Goal: Information Seeking & Learning: Check status

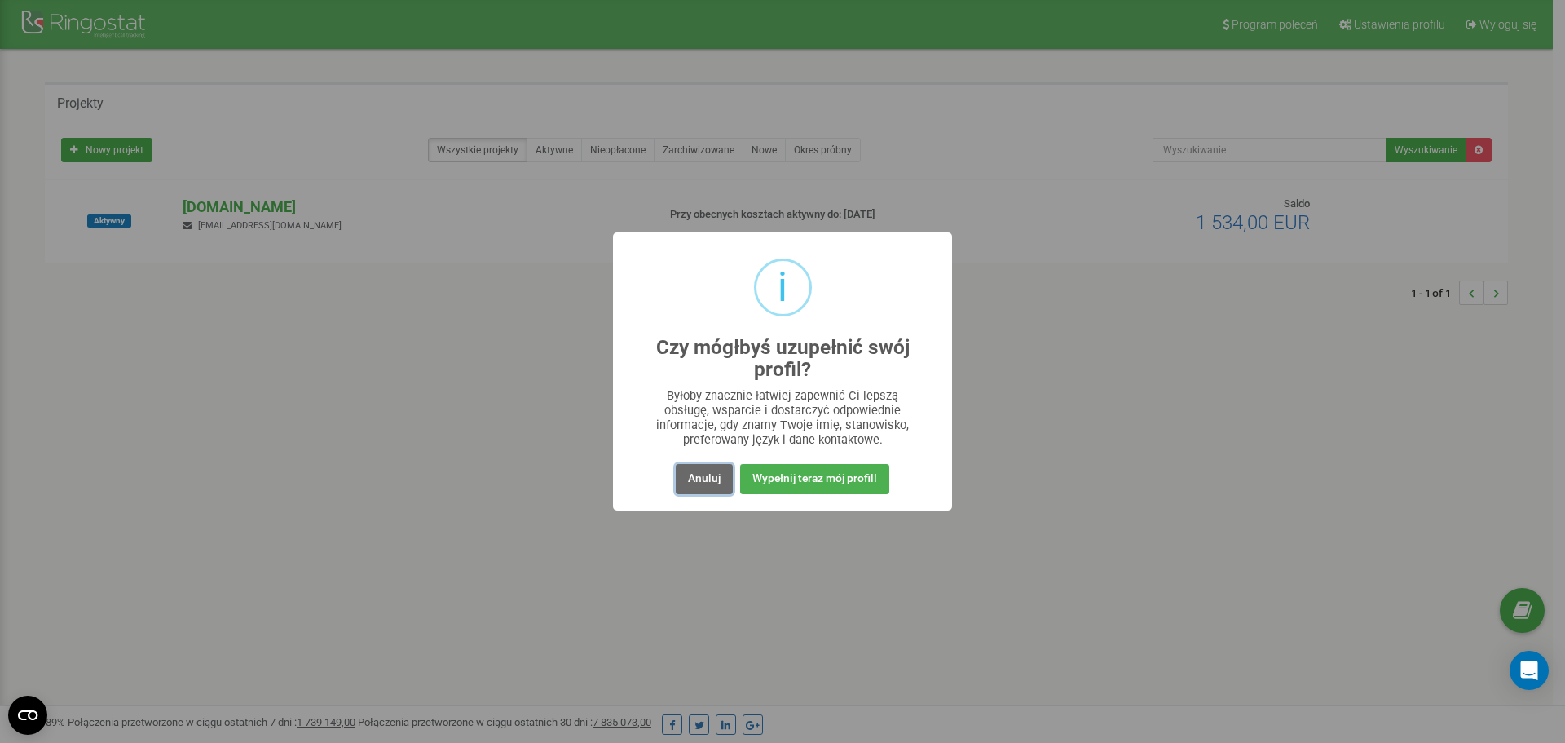
click at [701, 471] on button "Anuluj" at bounding box center [704, 479] width 57 height 30
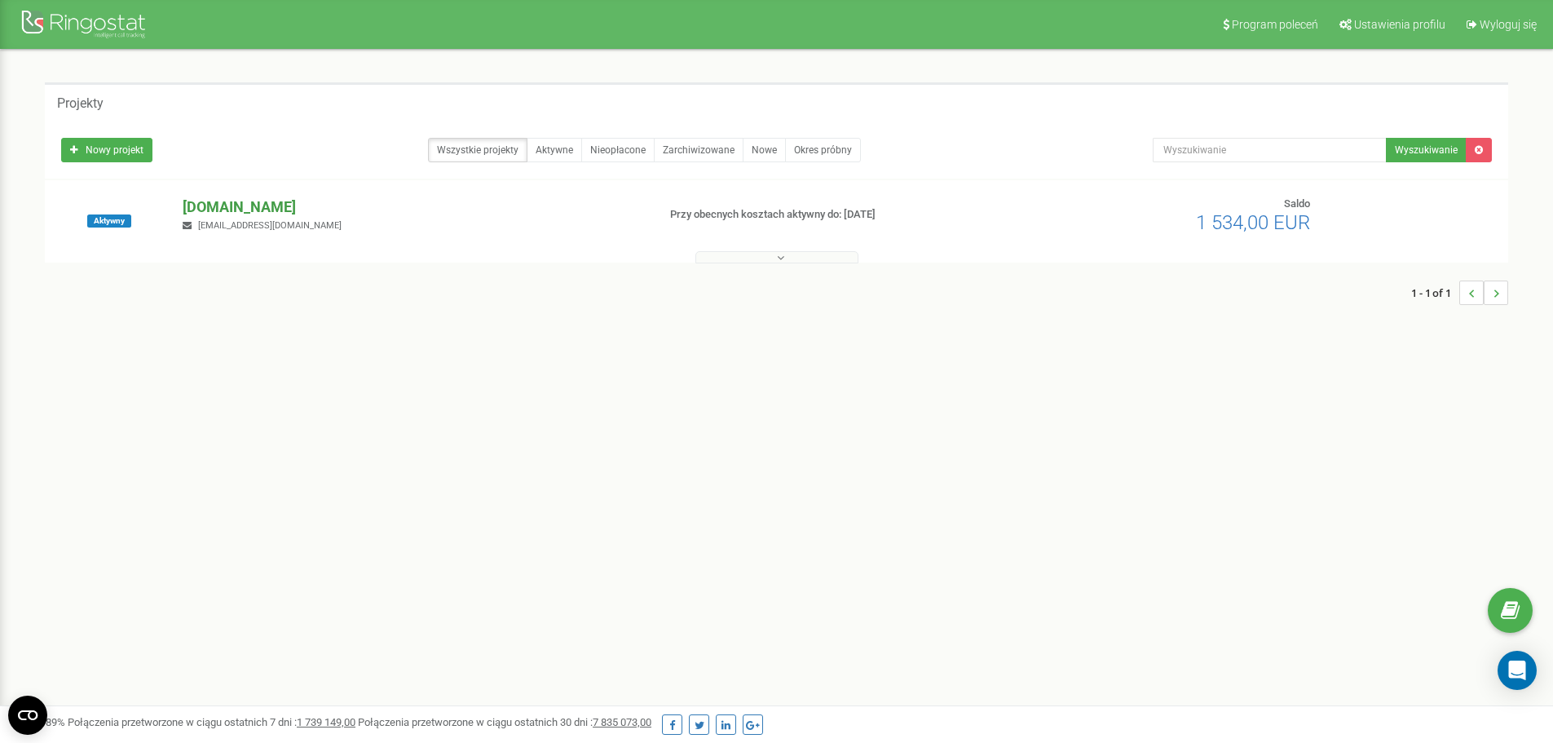
click at [201, 208] on p "[DOMAIN_NAME]" at bounding box center [413, 206] width 461 height 21
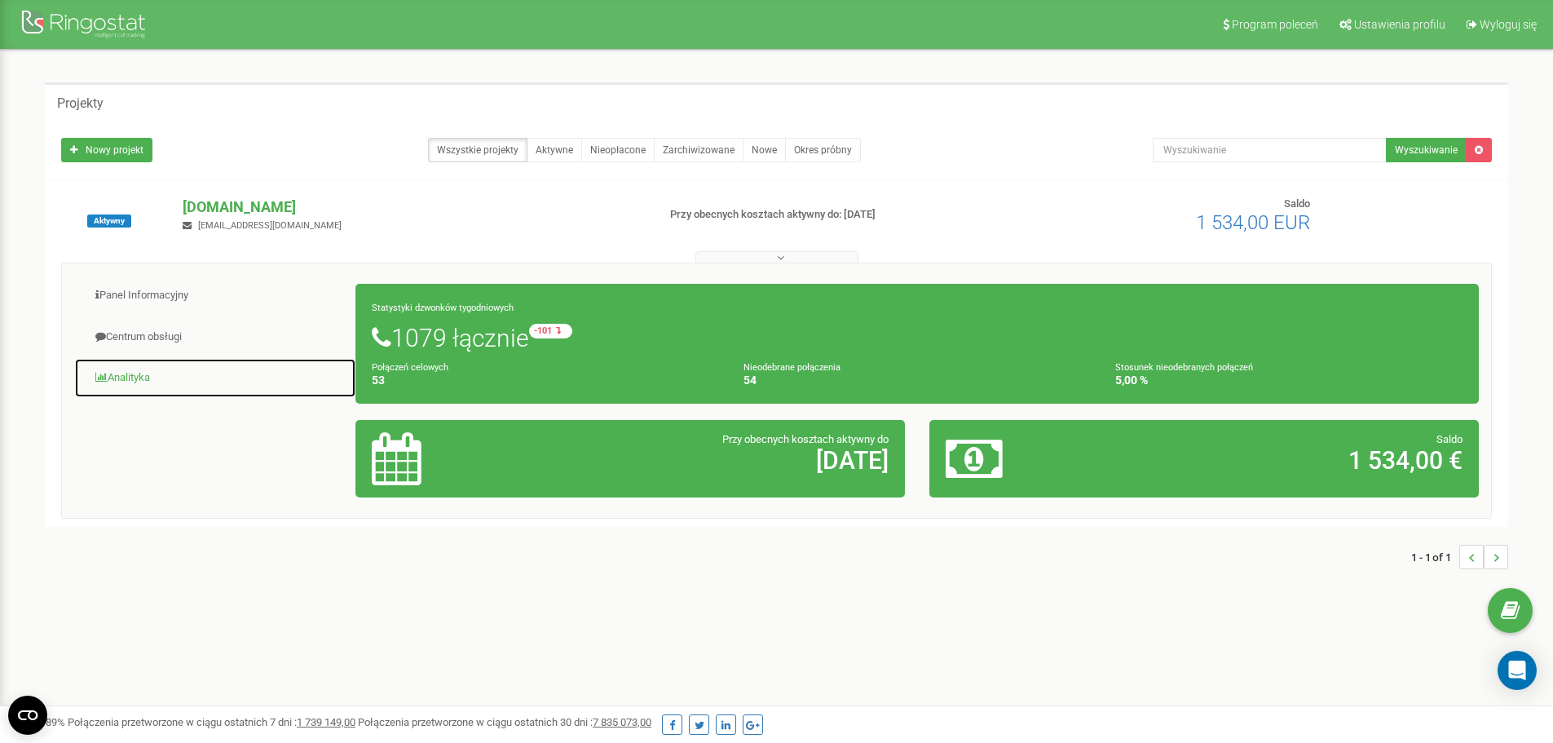
click at [149, 378] on link "Analityka" at bounding box center [215, 378] width 282 height 40
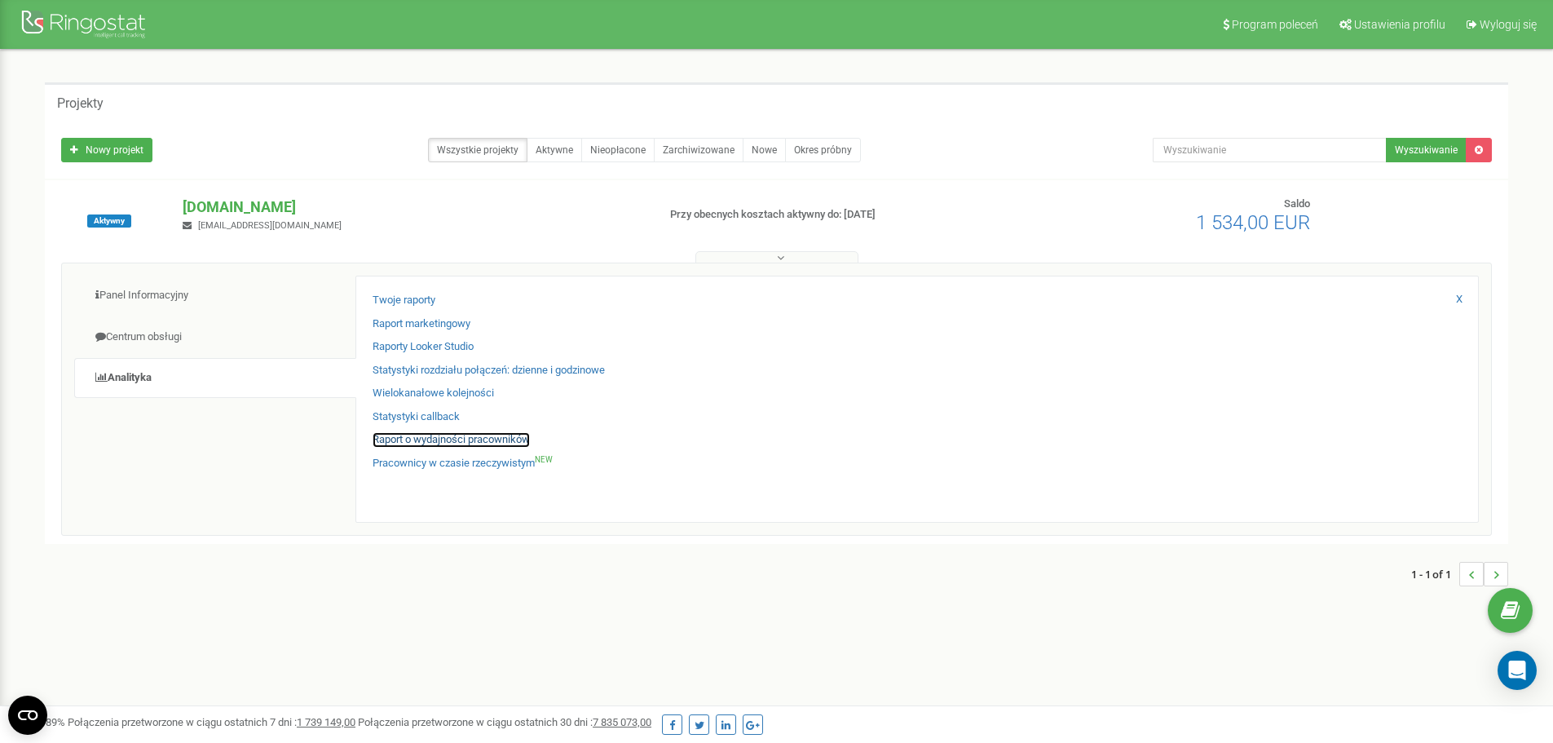
click at [426, 443] on link "Raport o wydajności pracowników" at bounding box center [451, 439] width 157 height 15
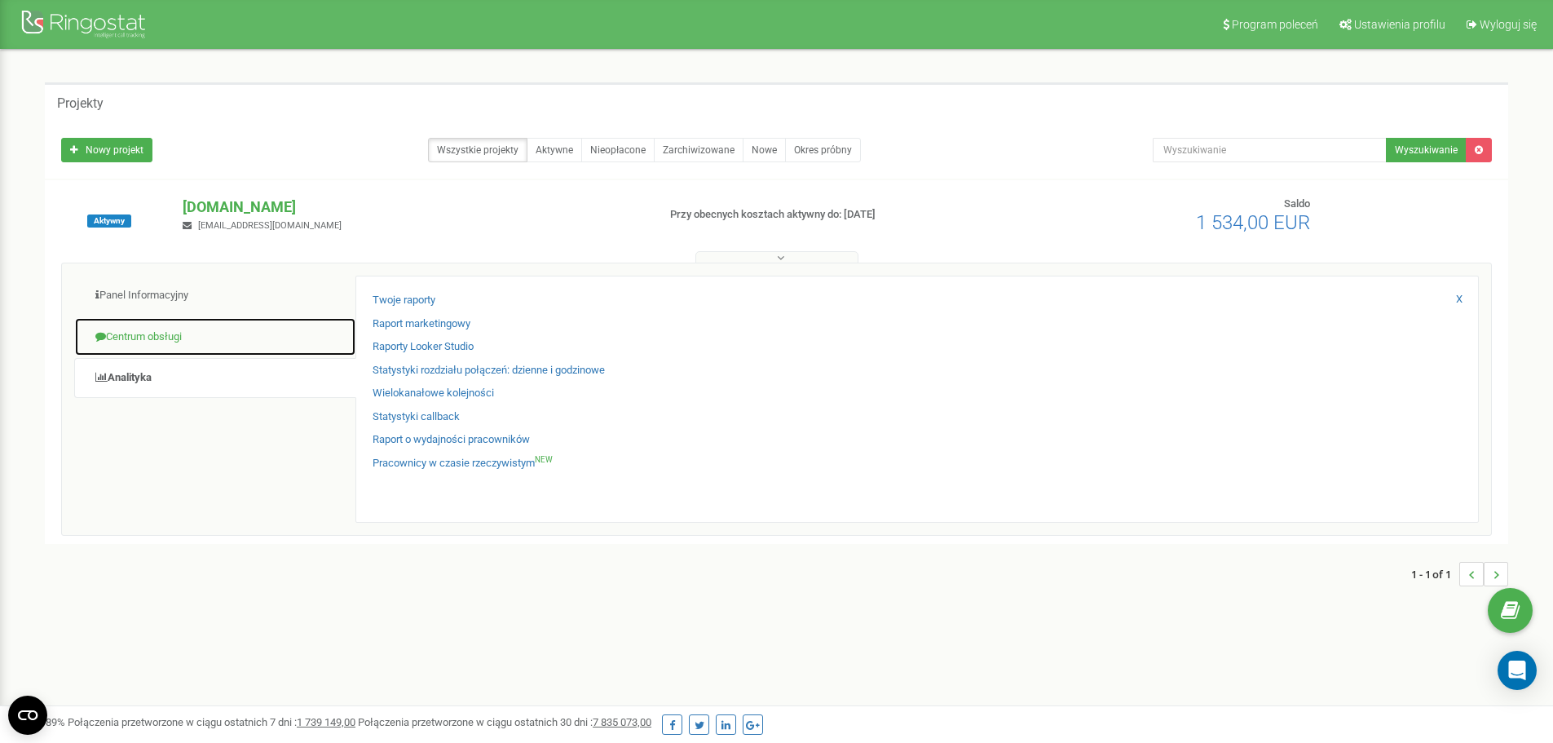
click at [119, 329] on link "Centrum obsługi" at bounding box center [215, 337] width 282 height 40
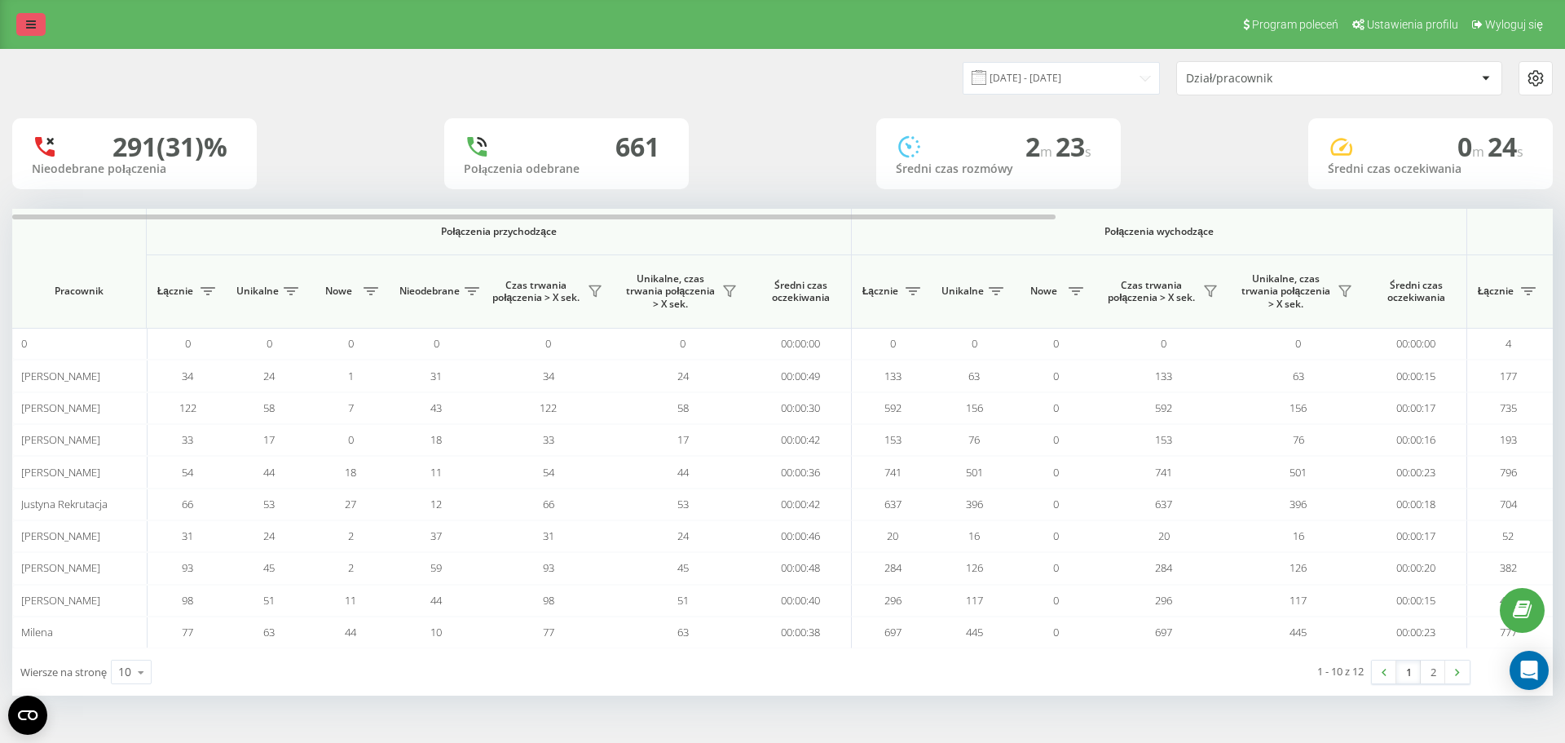
click at [28, 14] on link at bounding box center [30, 24] width 29 height 23
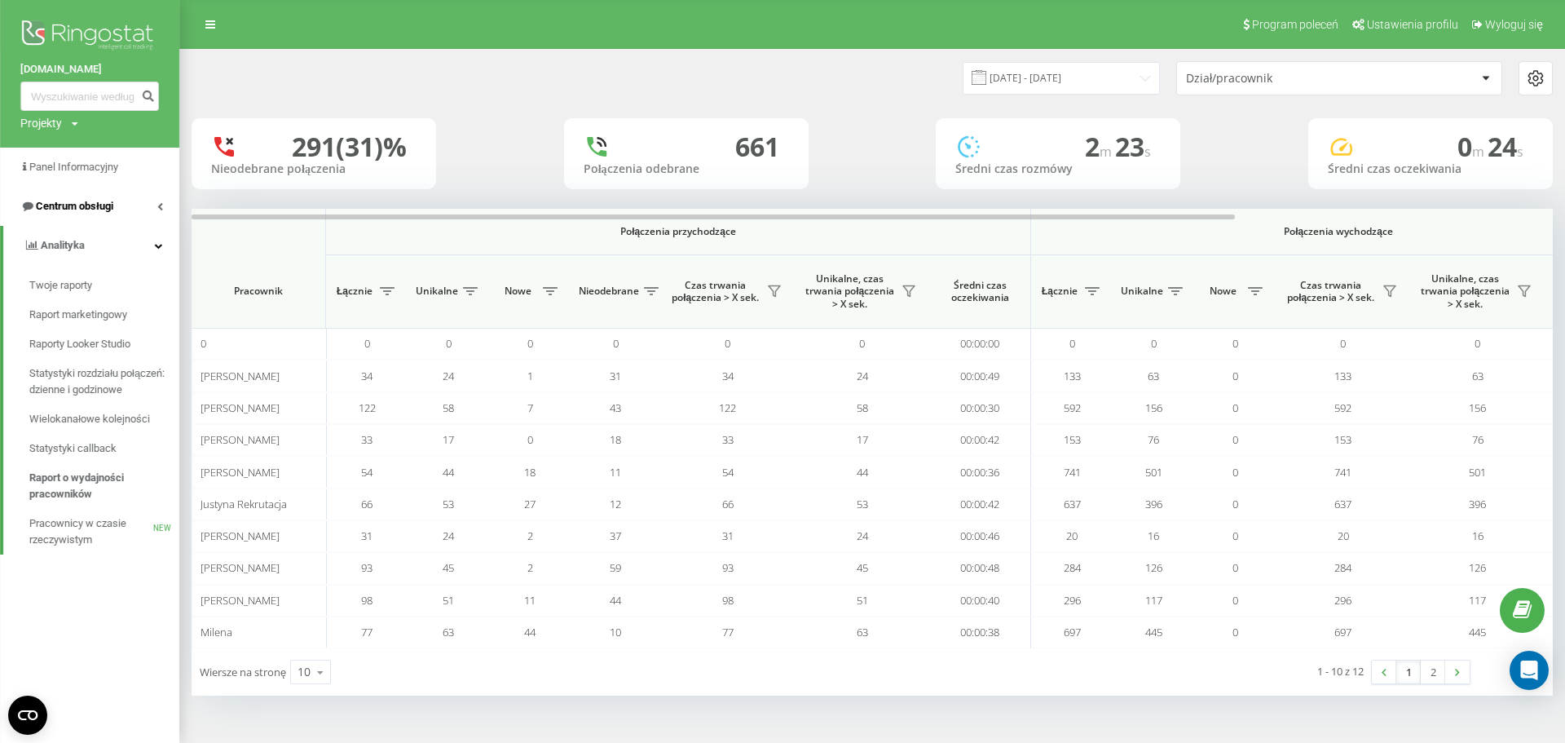
click at [78, 212] on span "Centrum obsługi" at bounding box center [74, 206] width 77 height 12
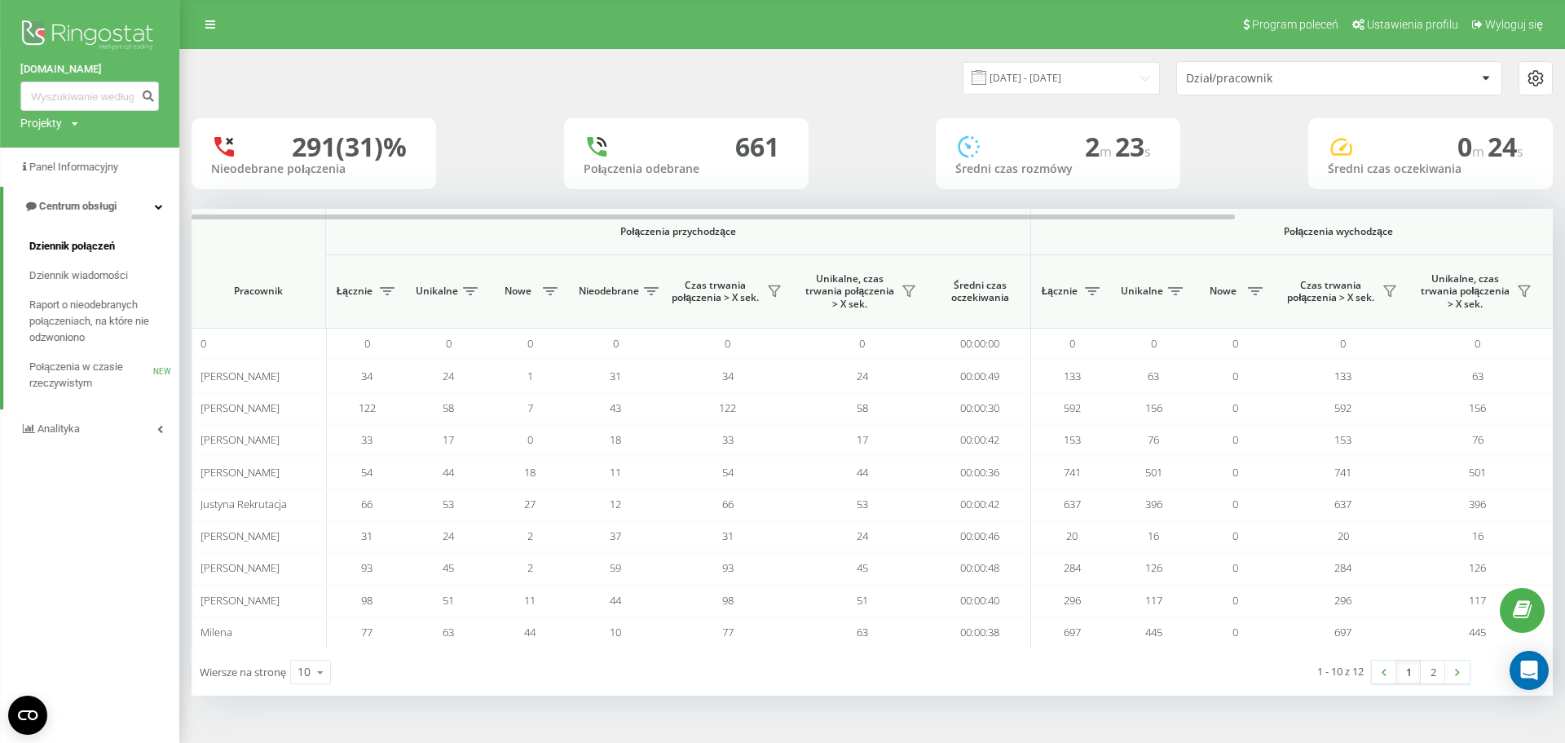
click at [58, 247] on span "Dziennik połączeń" at bounding box center [72, 246] width 86 height 16
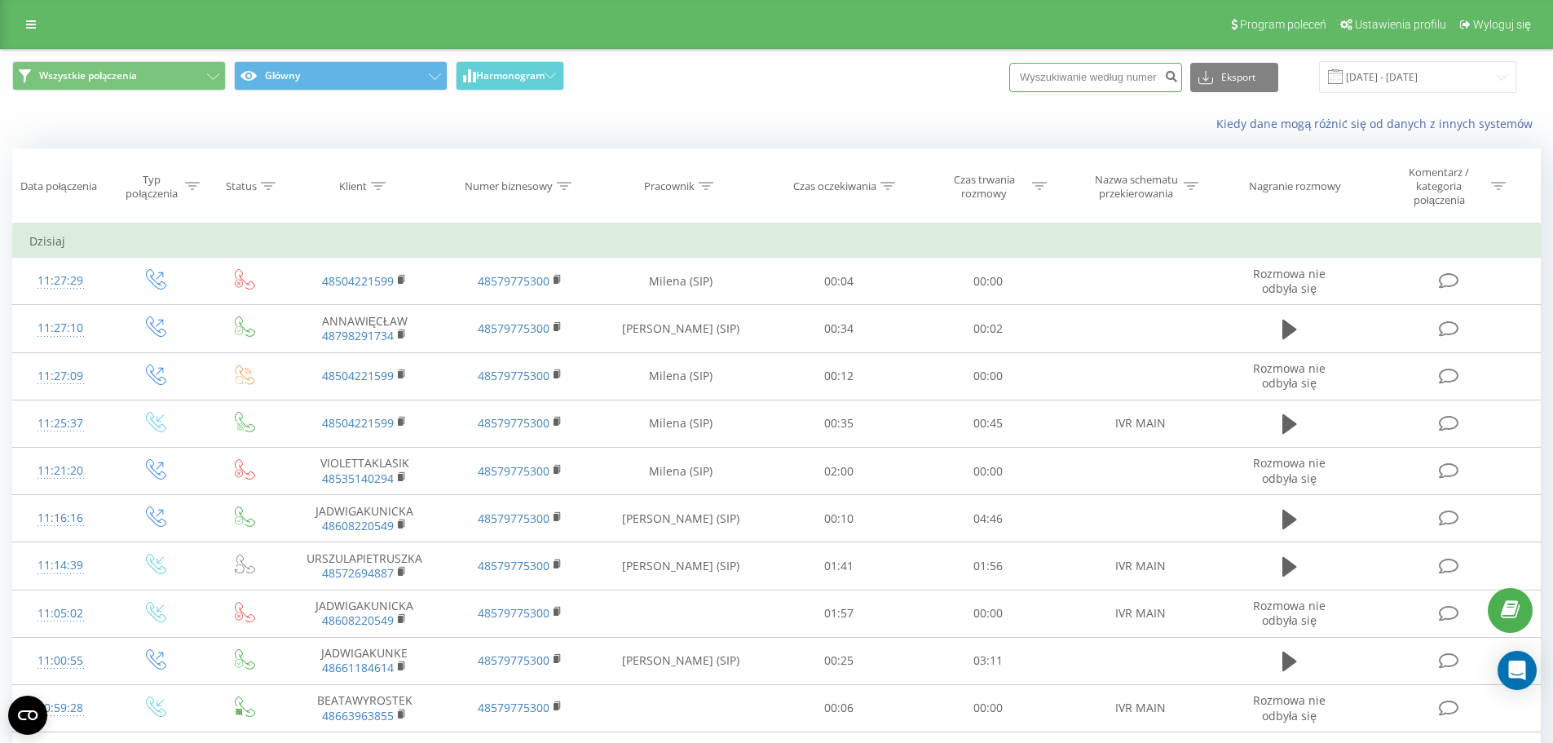
click at [1129, 77] on input at bounding box center [1095, 77] width 173 height 29
paste input "510 363 420"
type input "510 363 420"
click at [1178, 77] on icon "submit" at bounding box center [1171, 74] width 14 height 10
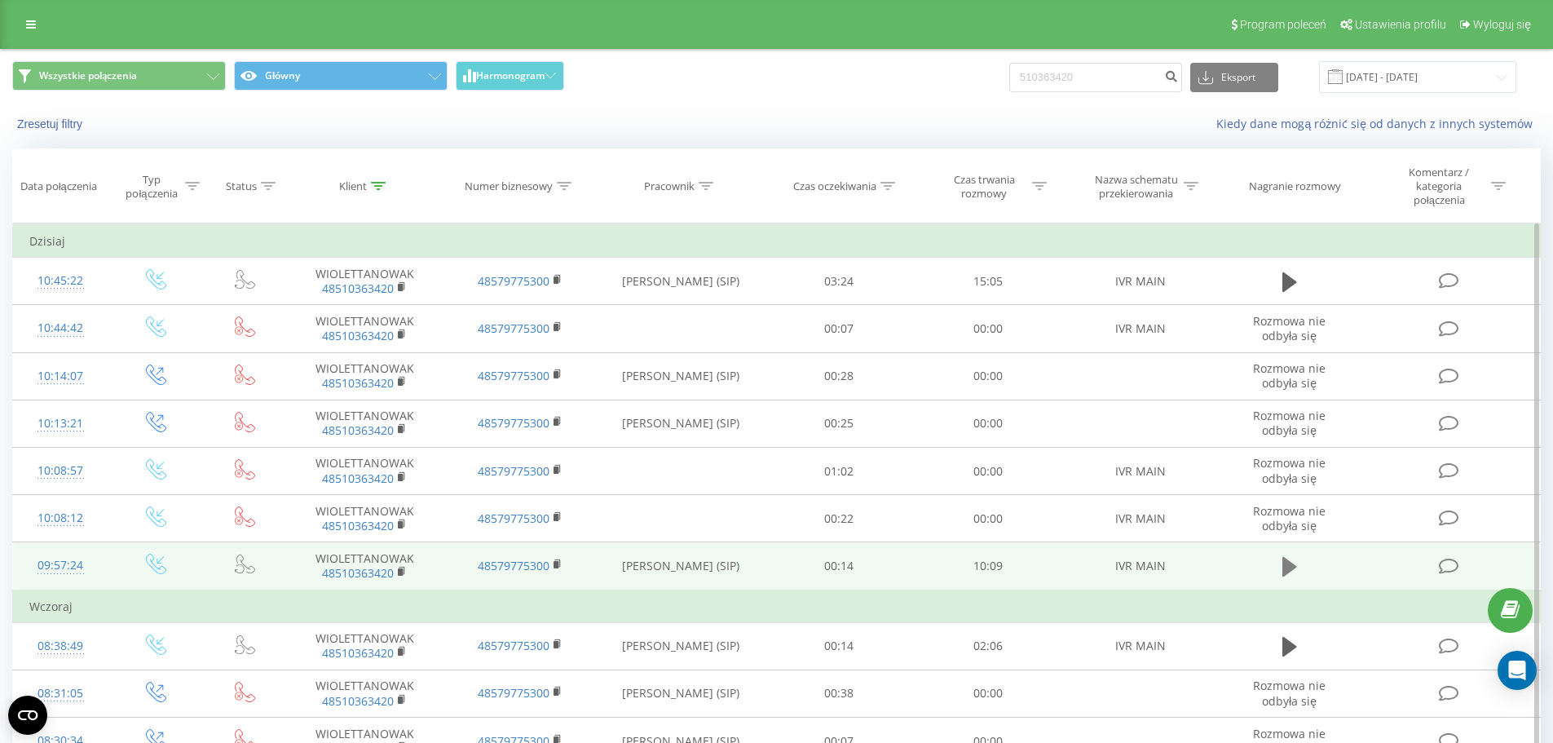
click at [1282, 568] on icon at bounding box center [1289, 566] width 15 height 23
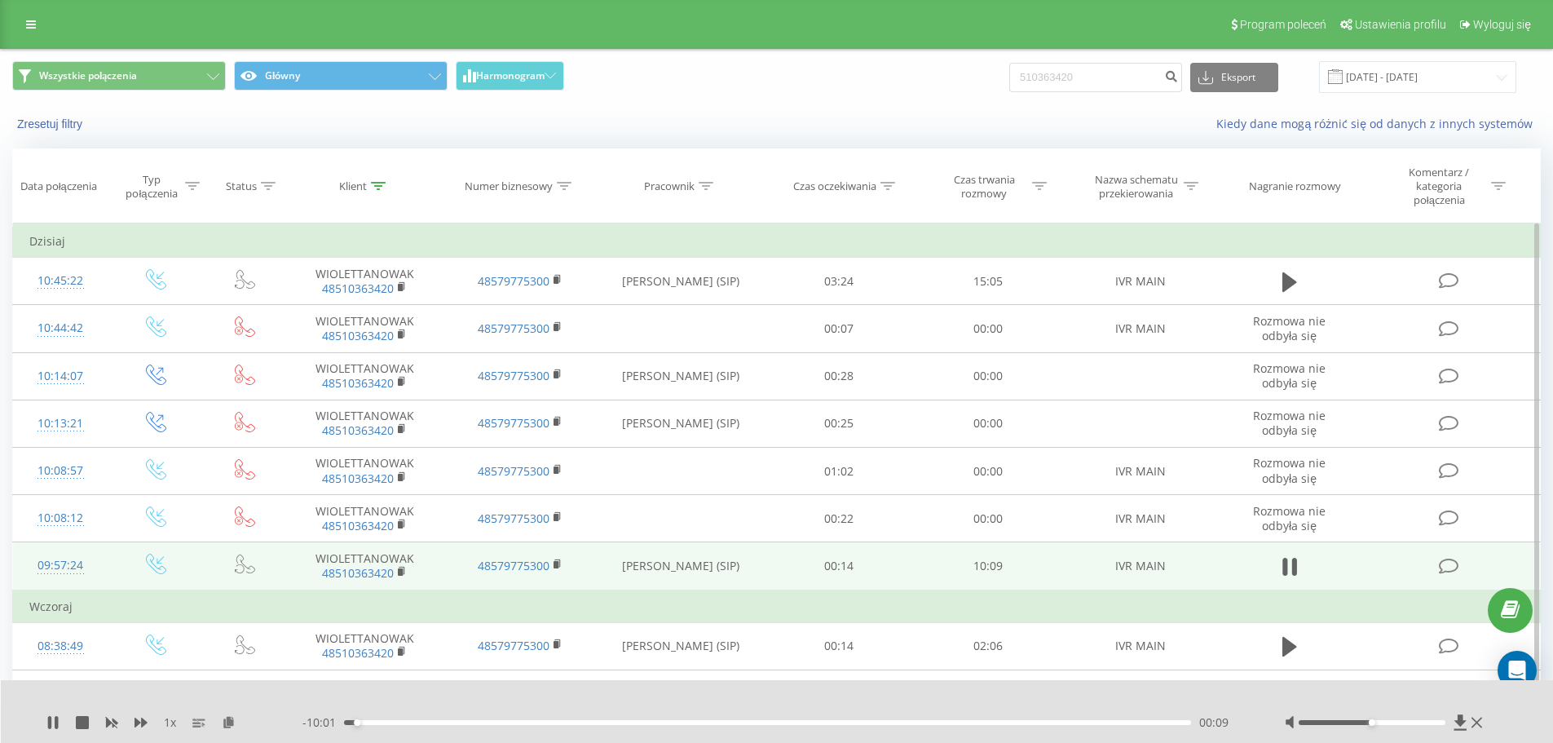
click at [1407, 715] on div at bounding box center [1386, 722] width 202 height 16
click at [1409, 721] on div at bounding box center [1372, 722] width 147 height 5
click at [1431, 724] on div at bounding box center [1372, 722] width 147 height 5
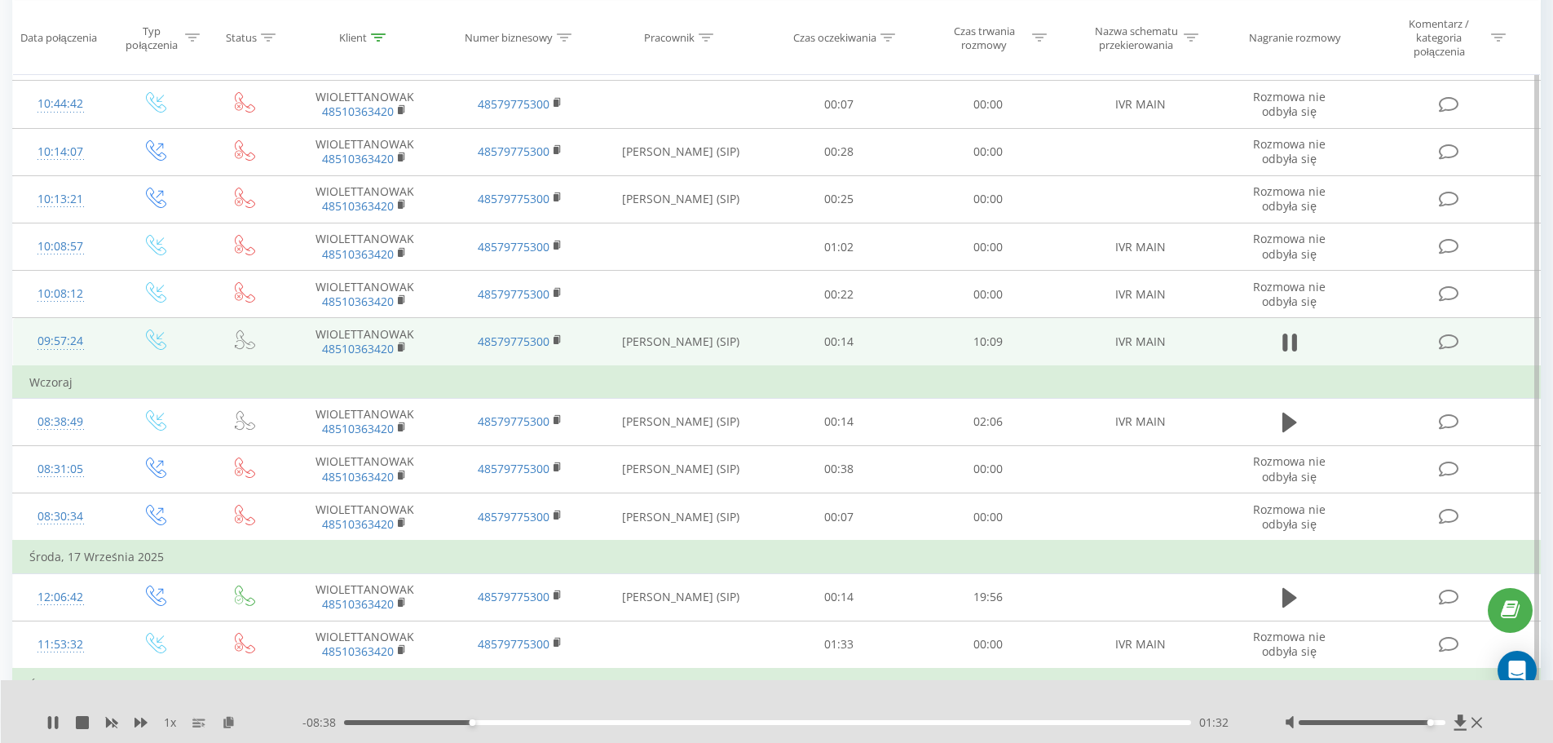
scroll to position [245, 0]
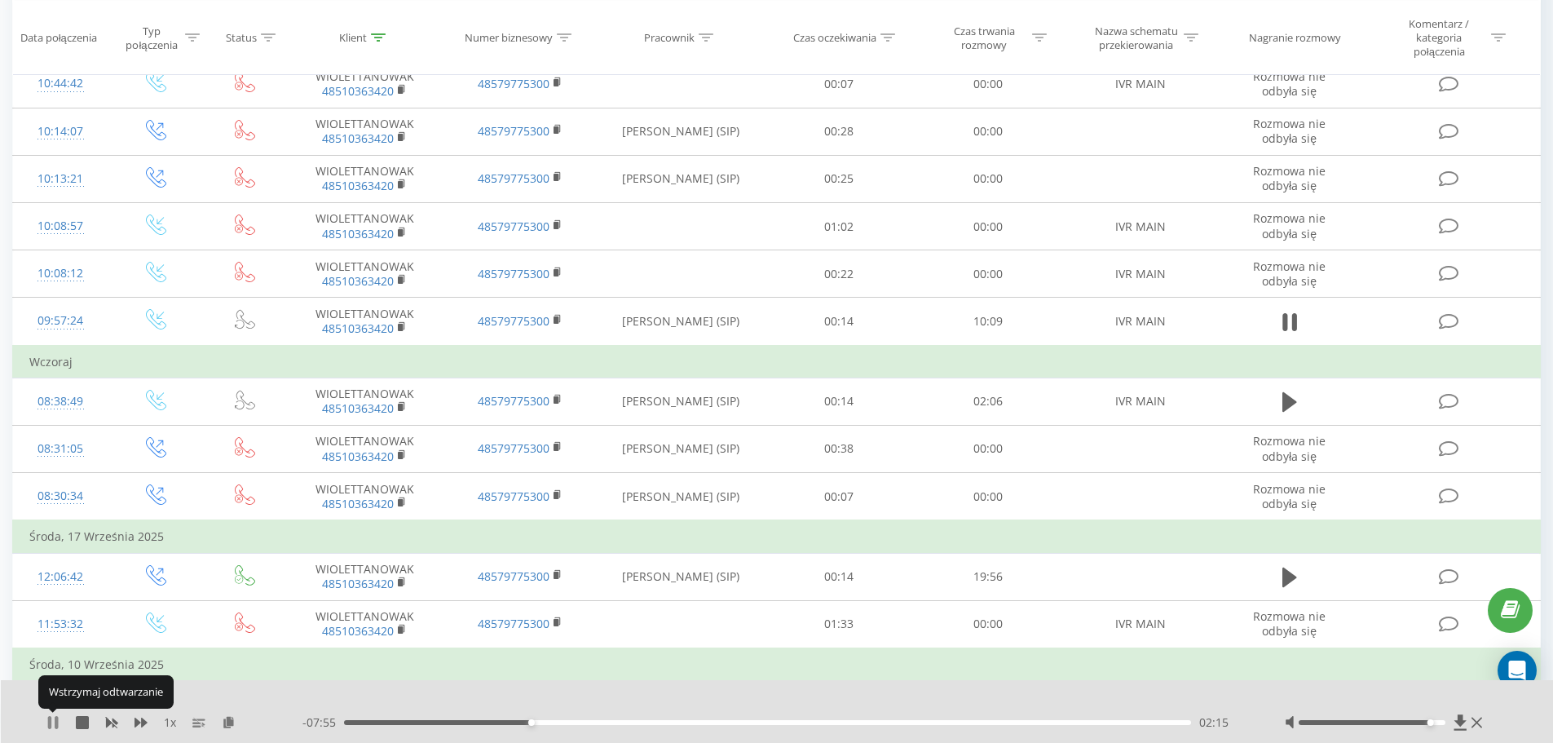
click at [55, 721] on icon at bounding box center [52, 722] width 13 height 13
click at [55, 721] on icon at bounding box center [53, 722] width 10 height 13
click at [49, 725] on icon at bounding box center [49, 722] width 3 height 13
click at [49, 725] on icon at bounding box center [53, 722] width 10 height 13
click at [49, 725] on icon at bounding box center [49, 722] width 3 height 13
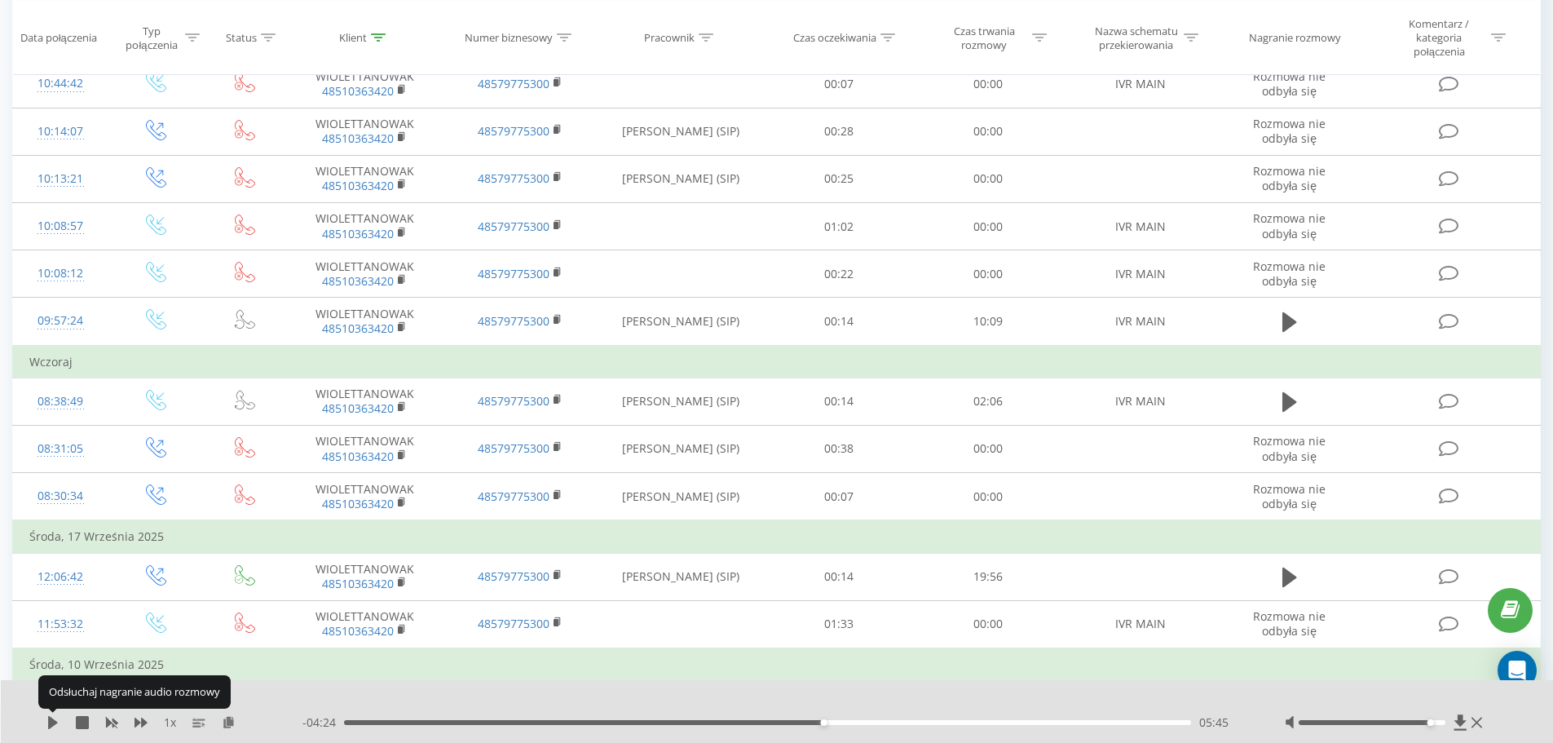
click at [49, 725] on icon at bounding box center [53, 722] width 10 height 13
click at [57, 719] on icon at bounding box center [56, 722] width 3 height 13
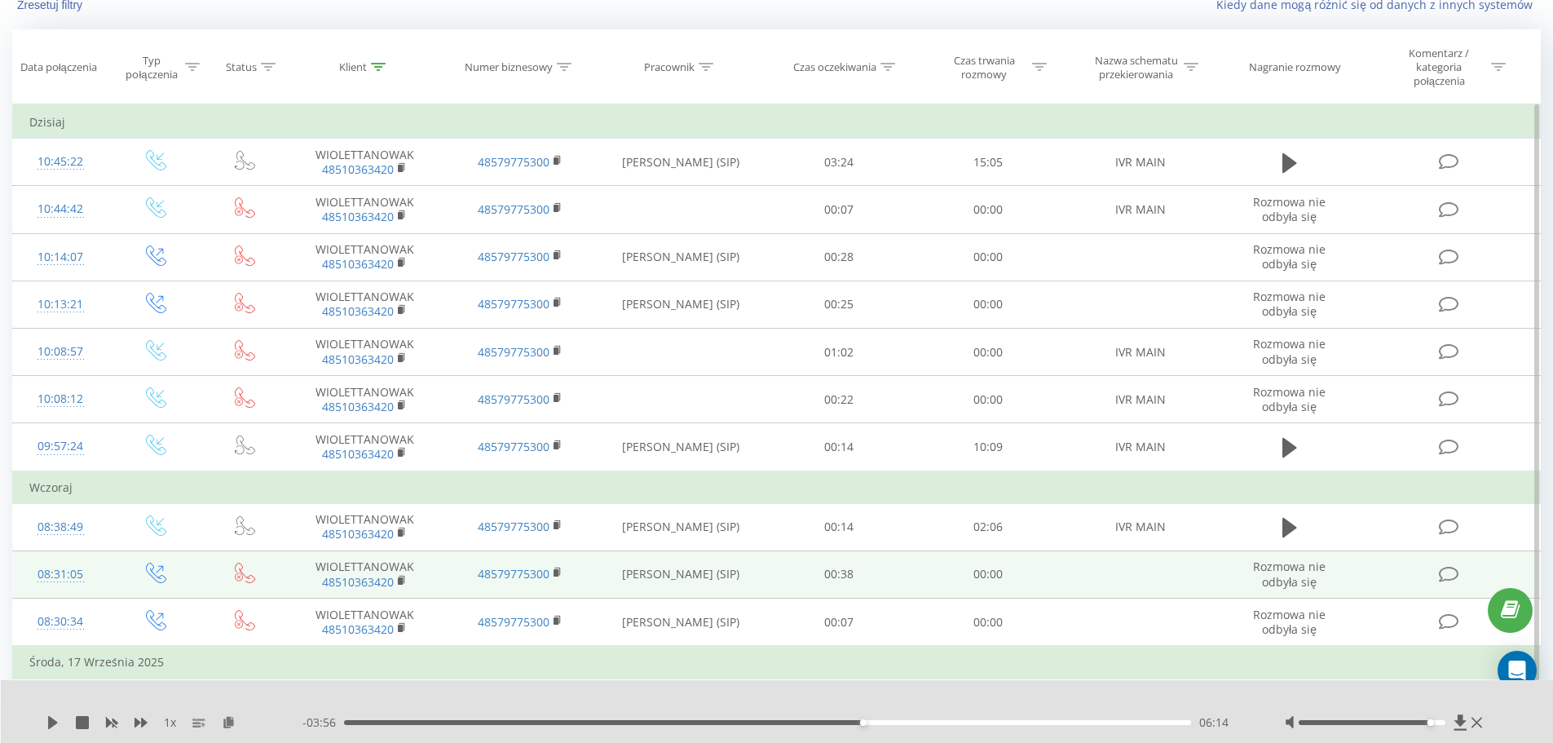
scroll to position [0, 0]
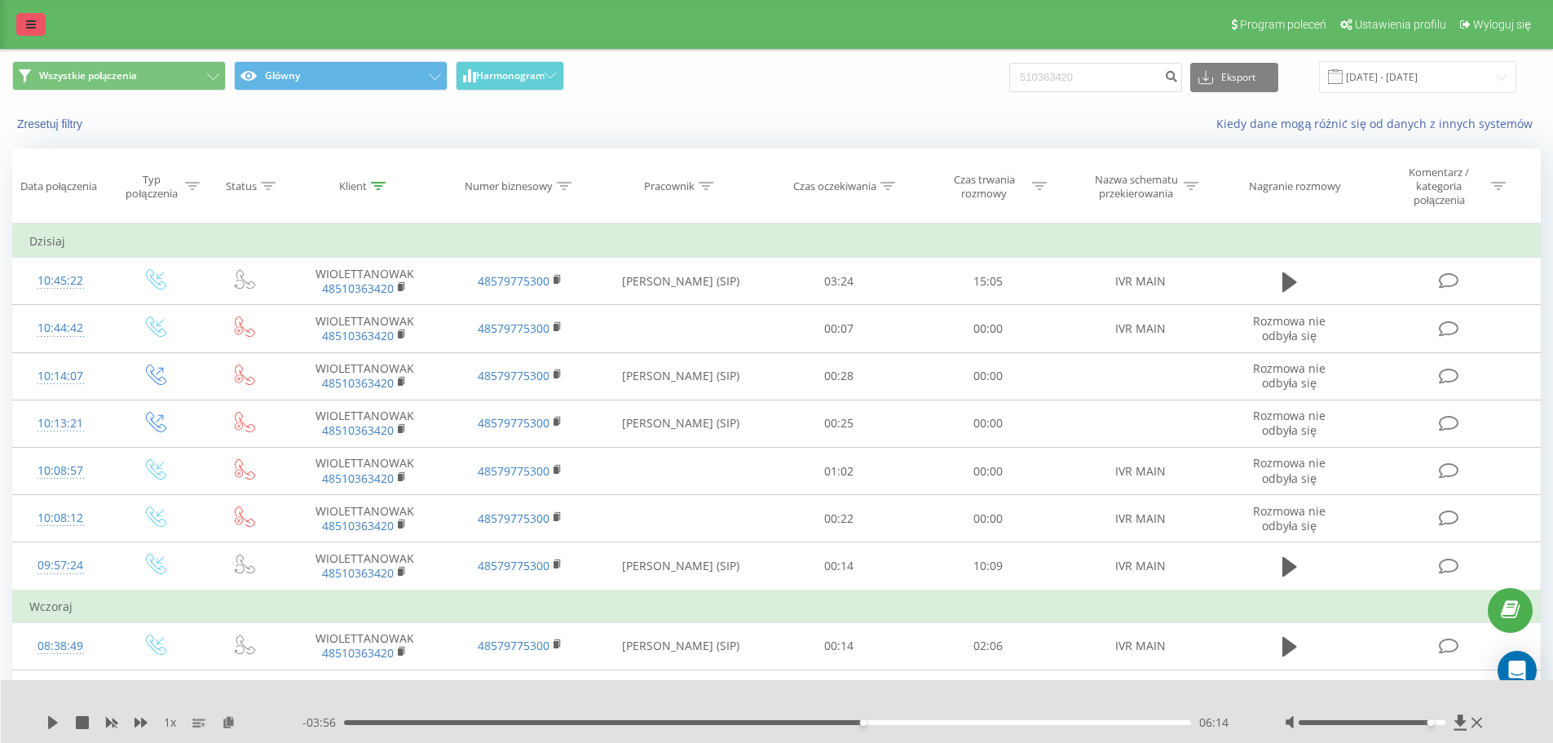
click at [24, 19] on link at bounding box center [30, 24] width 29 height 23
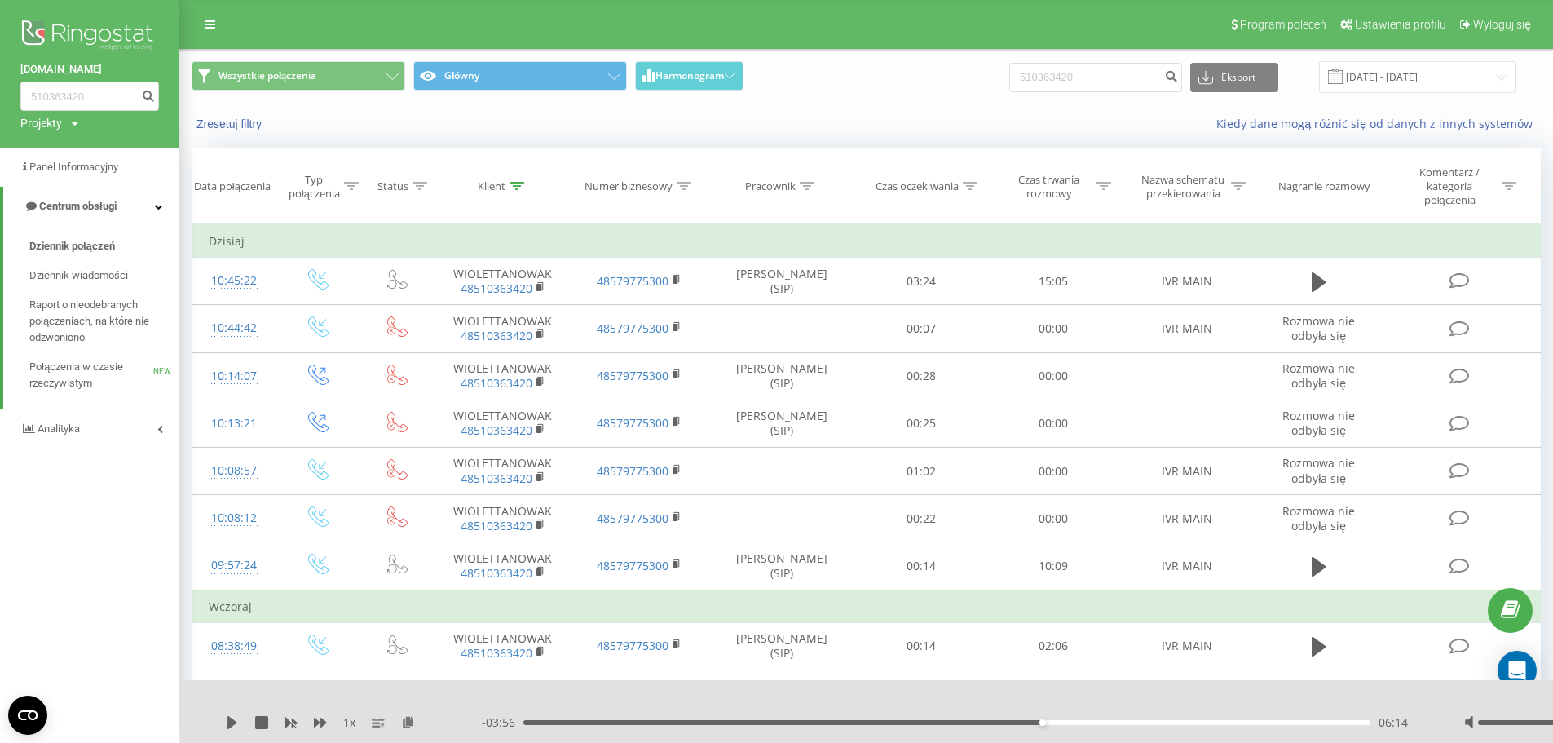
click at [129, 32] on img at bounding box center [89, 36] width 139 height 41
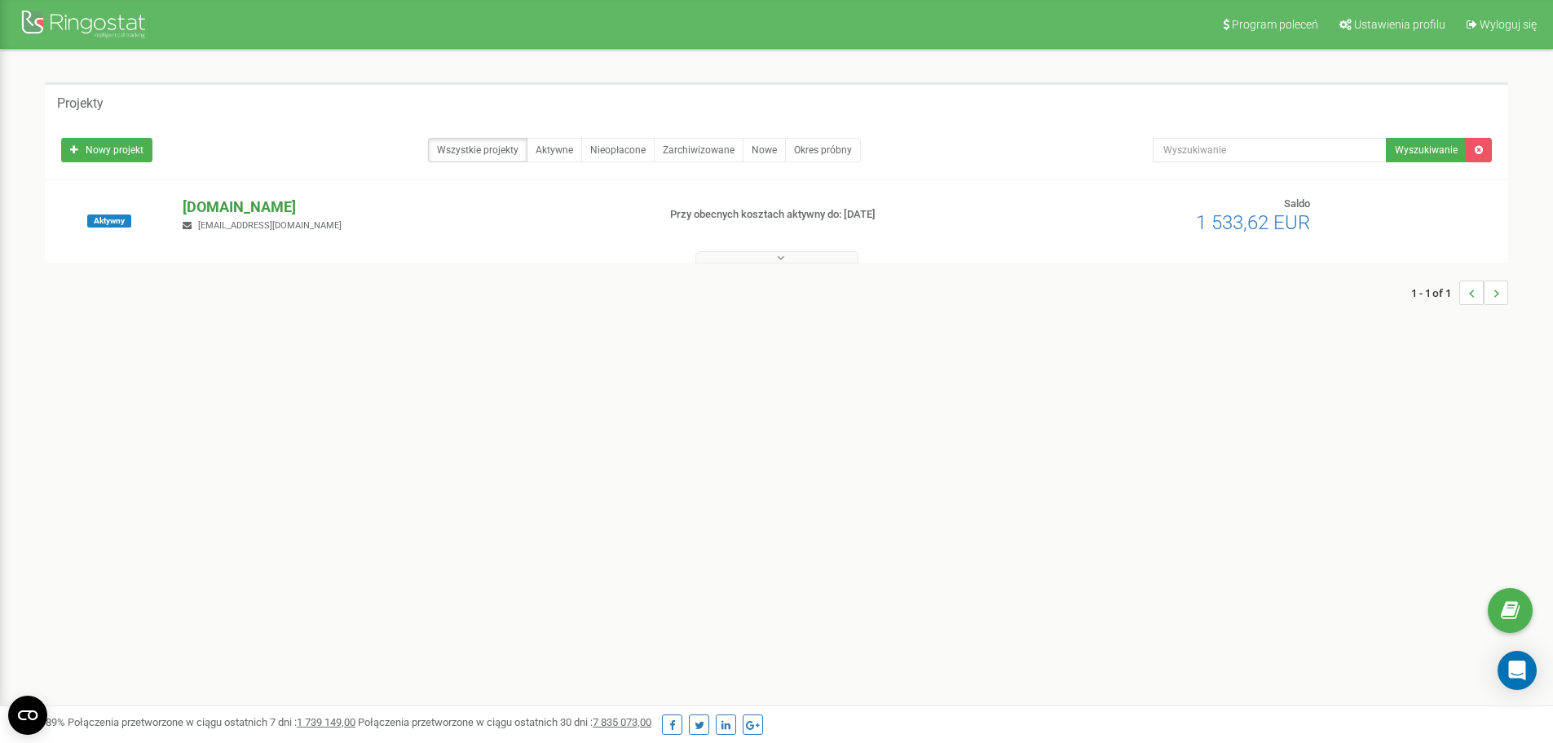
click at [225, 214] on p "[DOMAIN_NAME]" at bounding box center [413, 206] width 461 height 21
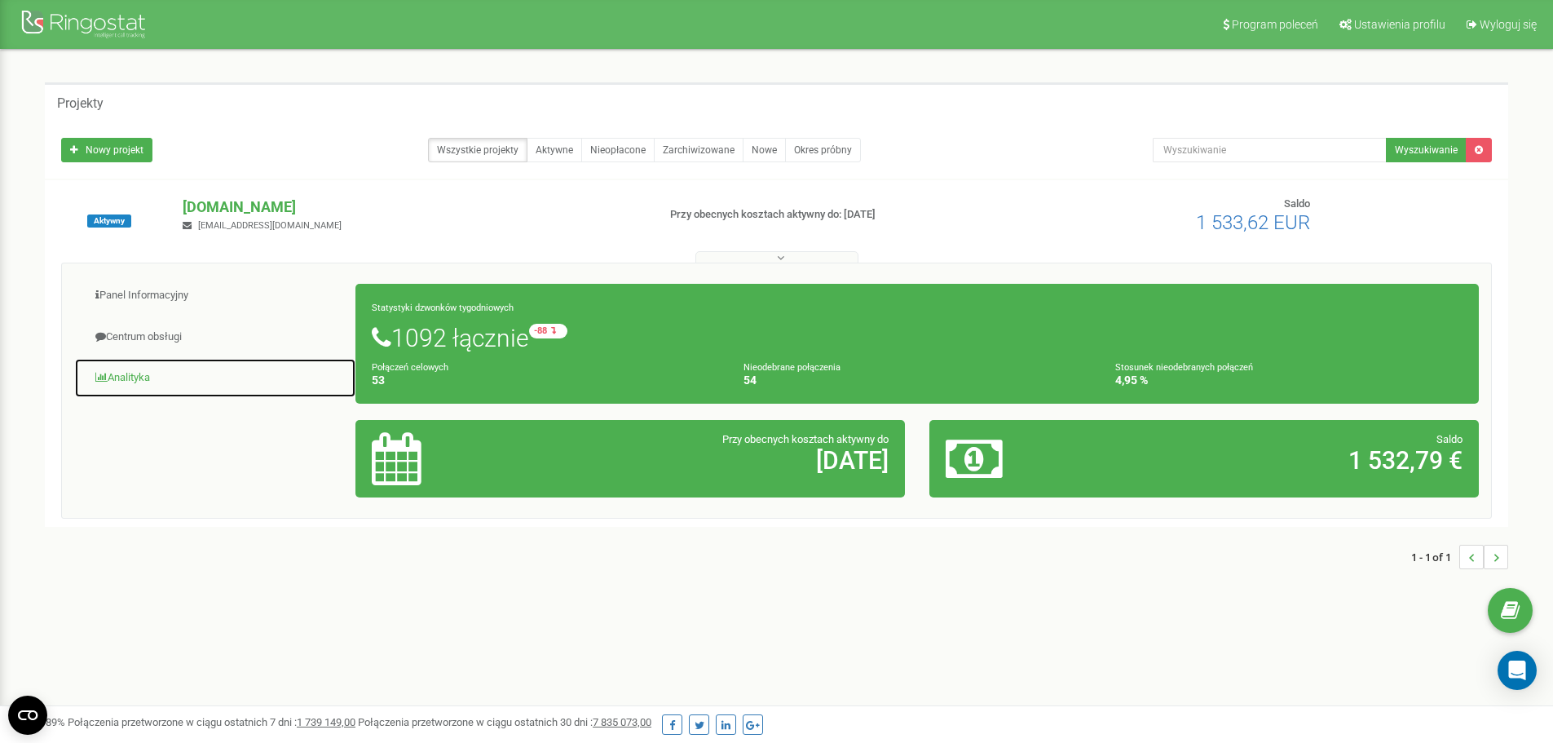
click at [134, 373] on link "Analityka" at bounding box center [215, 378] width 282 height 40
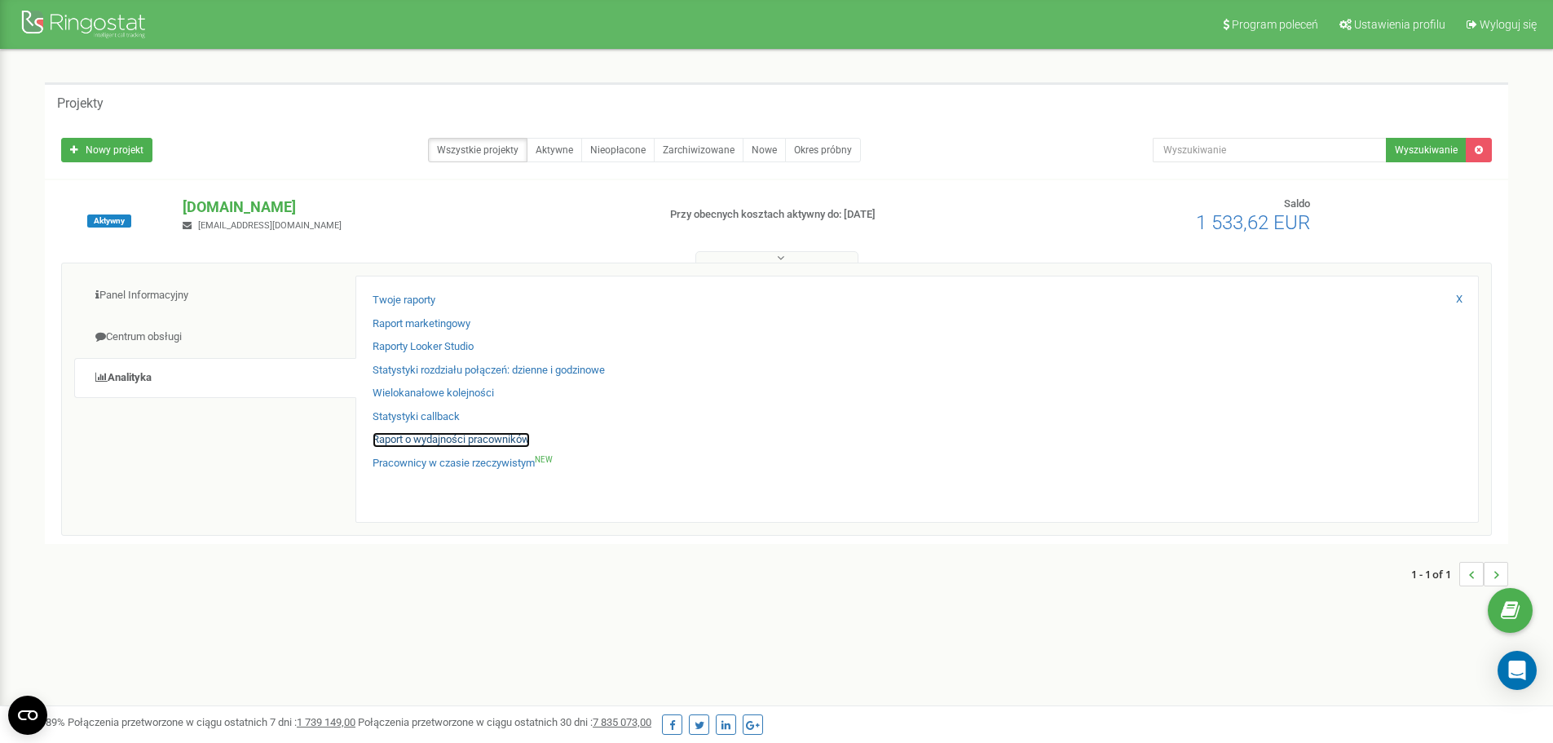
click at [456, 441] on link "Raport o wydajności pracowników" at bounding box center [451, 439] width 157 height 15
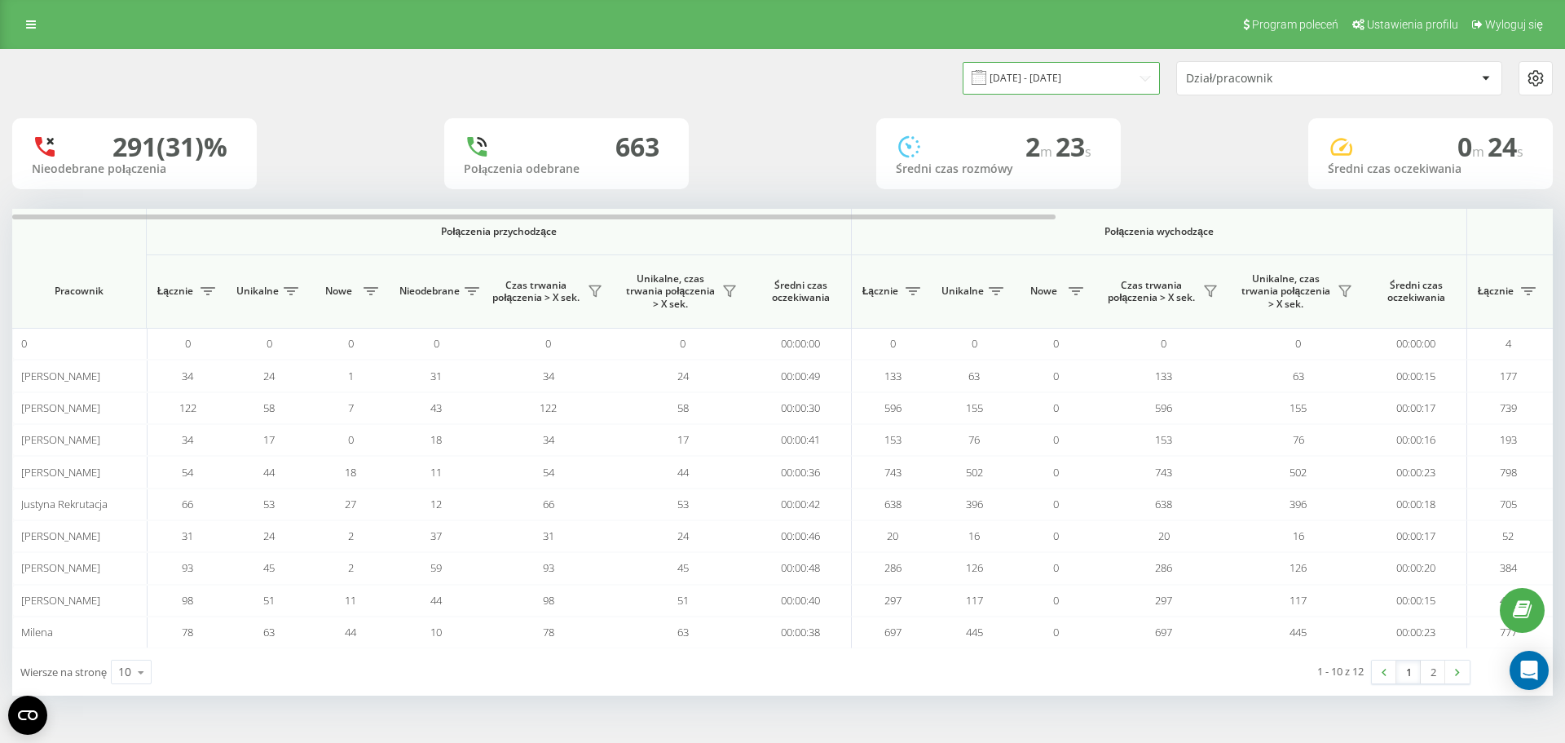
click at [1036, 77] on input "[DATE] - [DATE]" at bounding box center [1061, 78] width 197 height 32
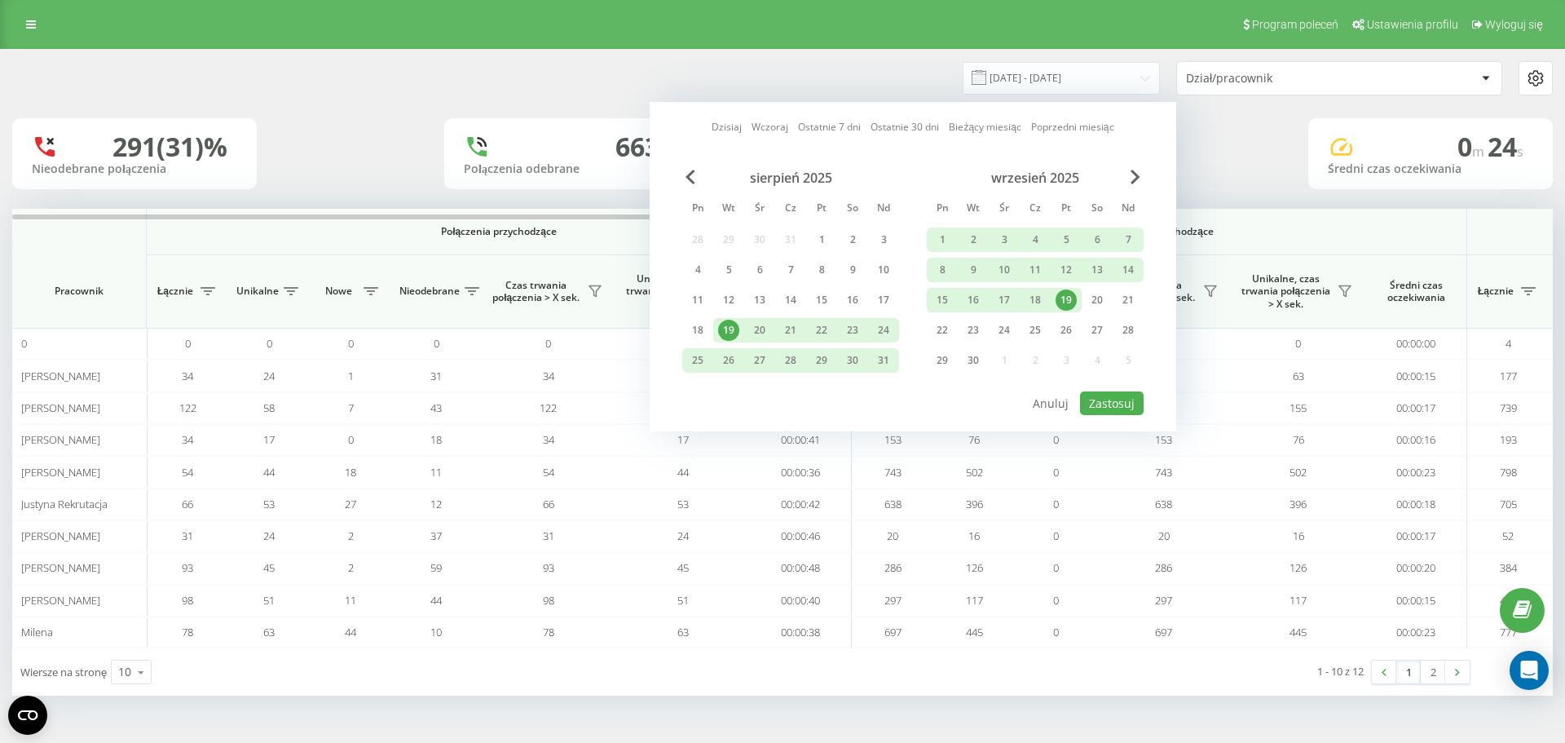
drag, startPoint x: 1071, startPoint y: 301, endPoint x: 1093, endPoint y: 364, distance: 67.3
click at [1069, 301] on div "19" at bounding box center [1066, 299] width 21 height 21
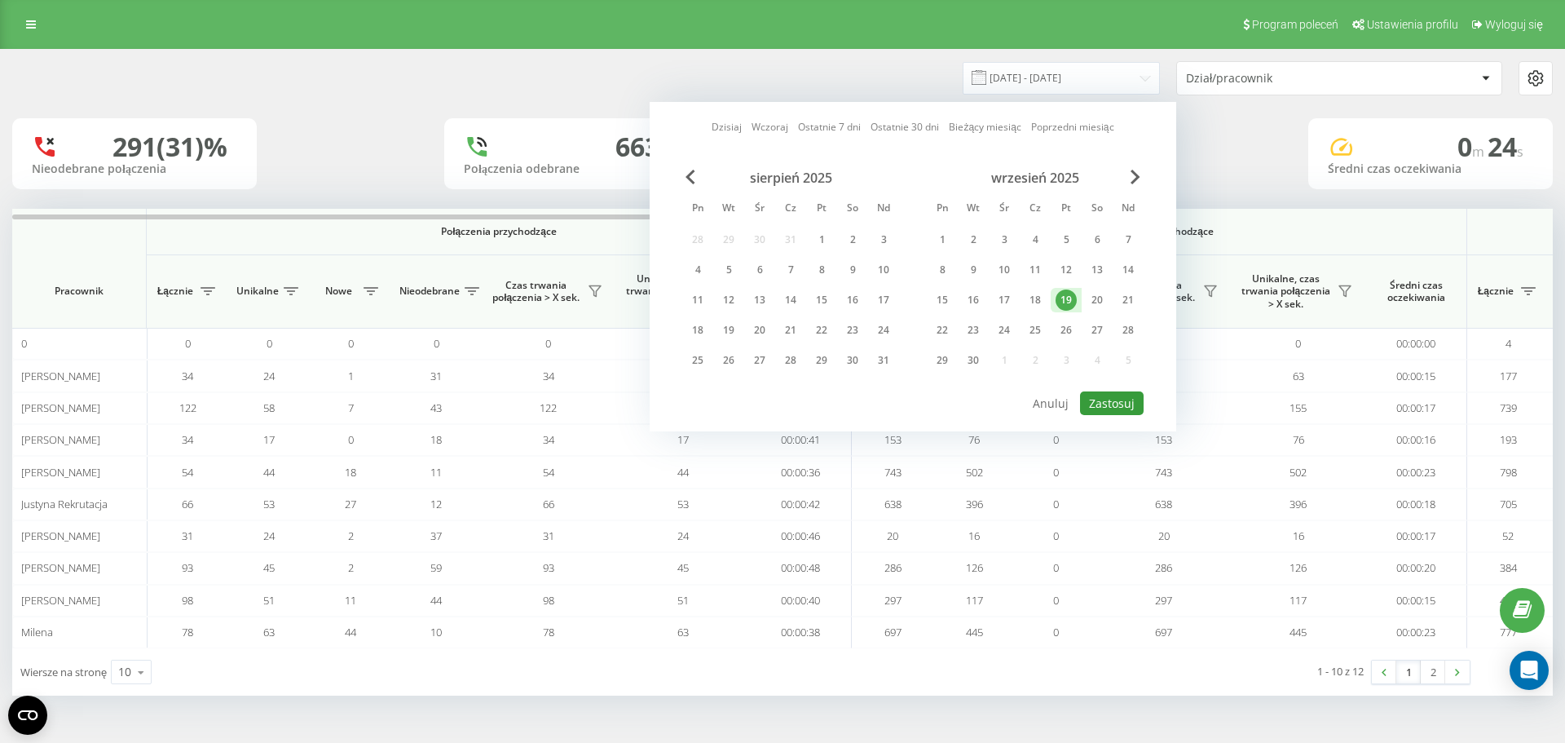
click at [1134, 413] on button "Zastosuj" at bounding box center [1112, 403] width 64 height 24
type input "19.09.2025 - 19.09.2025"
